Goal: Navigation & Orientation: Find specific page/section

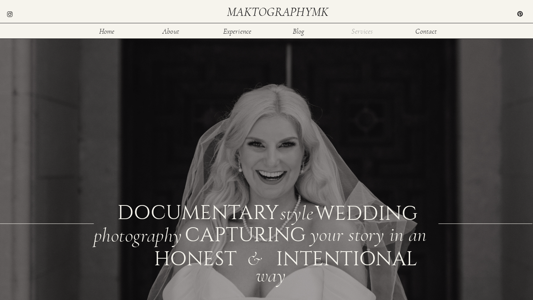
click at [356, 34] on nav "Services" at bounding box center [362, 31] width 24 height 6
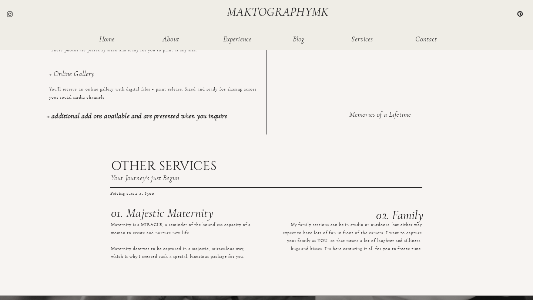
scroll to position [705, 0]
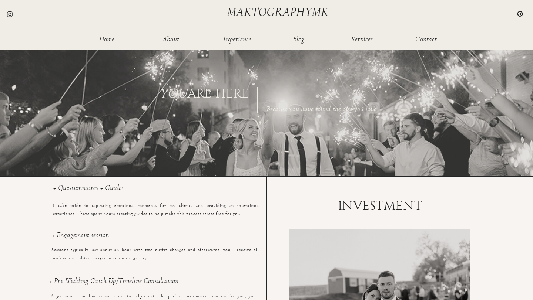
scroll to position [353, 0]
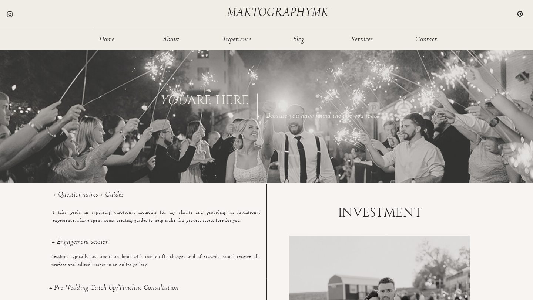
click at [94, 195] on h3 "+ Questionnaires + Guides" at bounding box center [156, 199] width 207 height 16
click at [431, 40] on nav "Contact" at bounding box center [426, 39] width 24 height 6
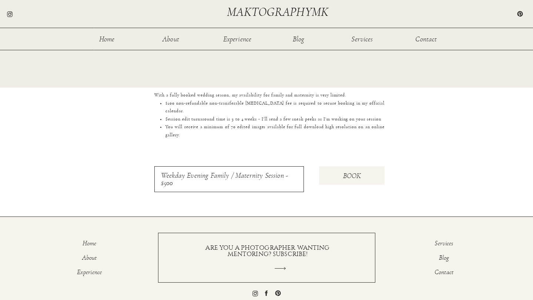
scroll to position [676, 0]
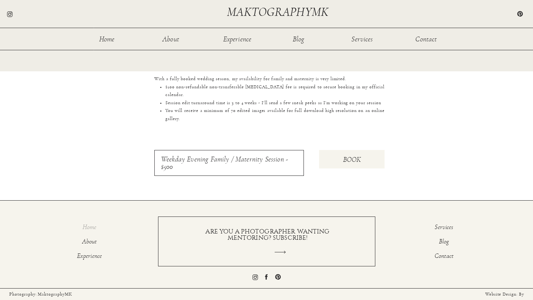
click at [90, 226] on p "Home" at bounding box center [89, 228] width 46 height 9
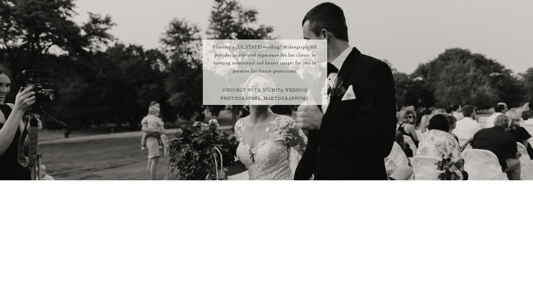
scroll to position [808, 0]
